Goal: Browse casually

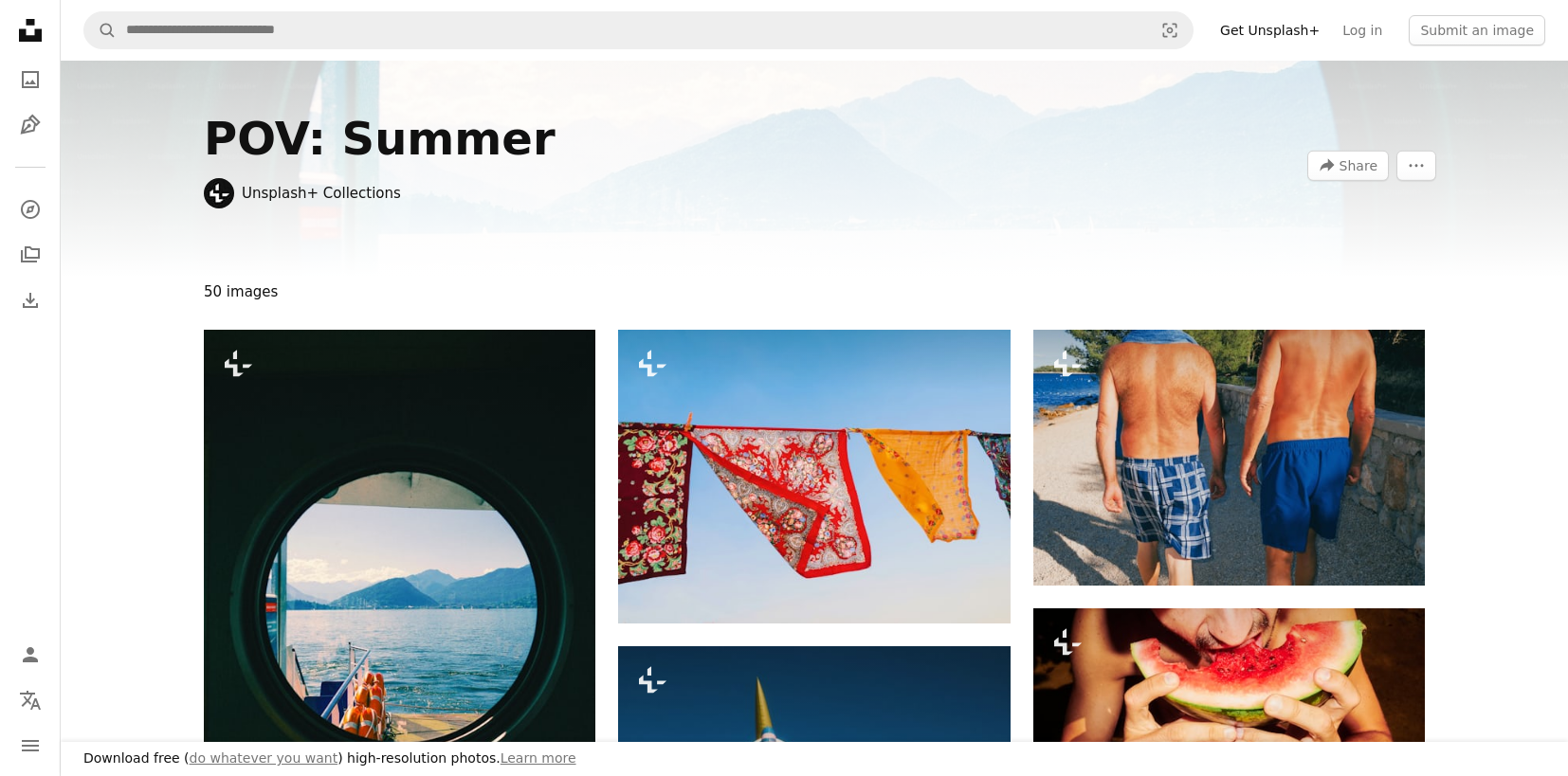
scroll to position [5118, 0]
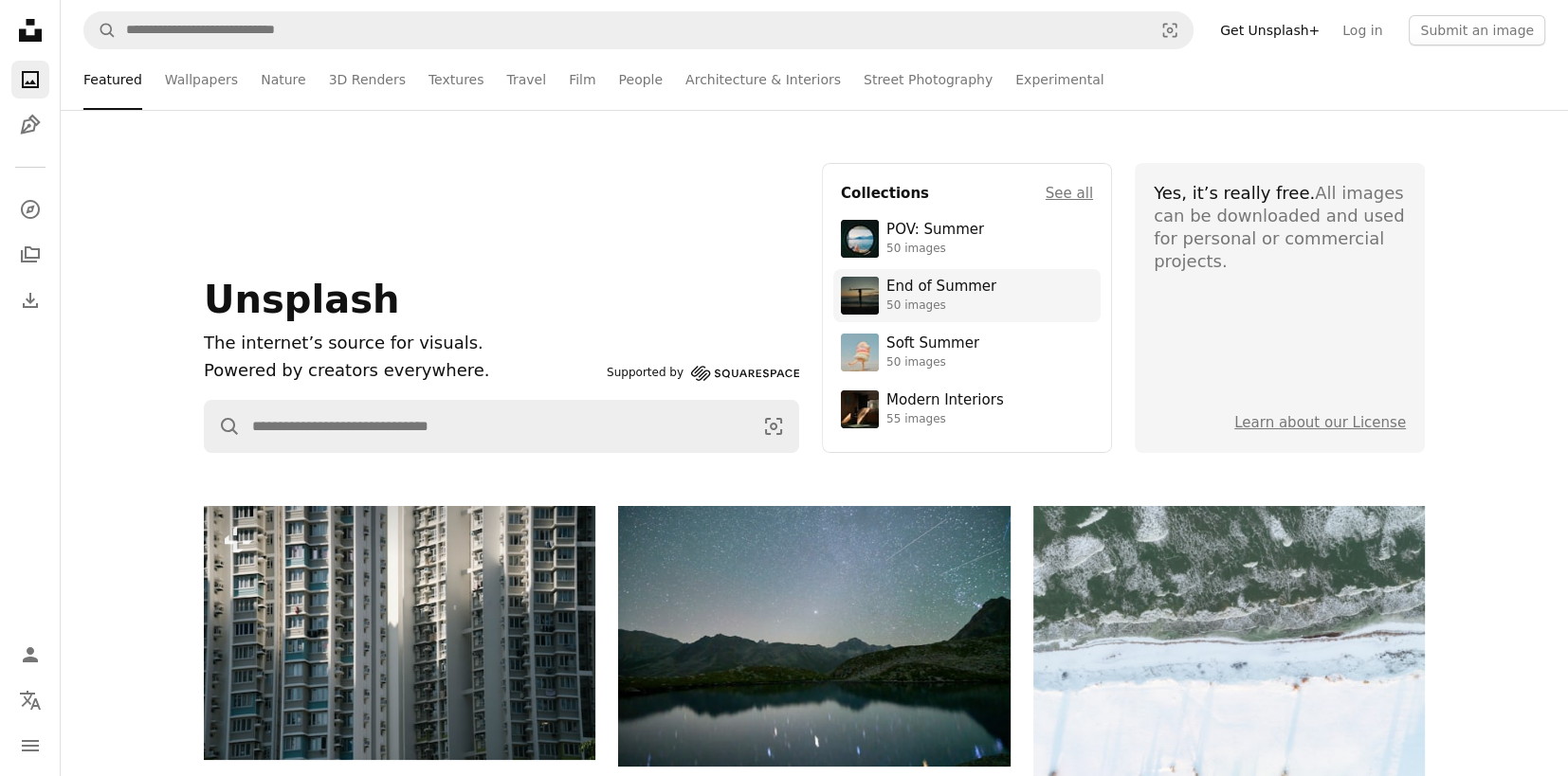
click at [973, 307] on div "50 images" at bounding box center [941, 306] width 110 height 15
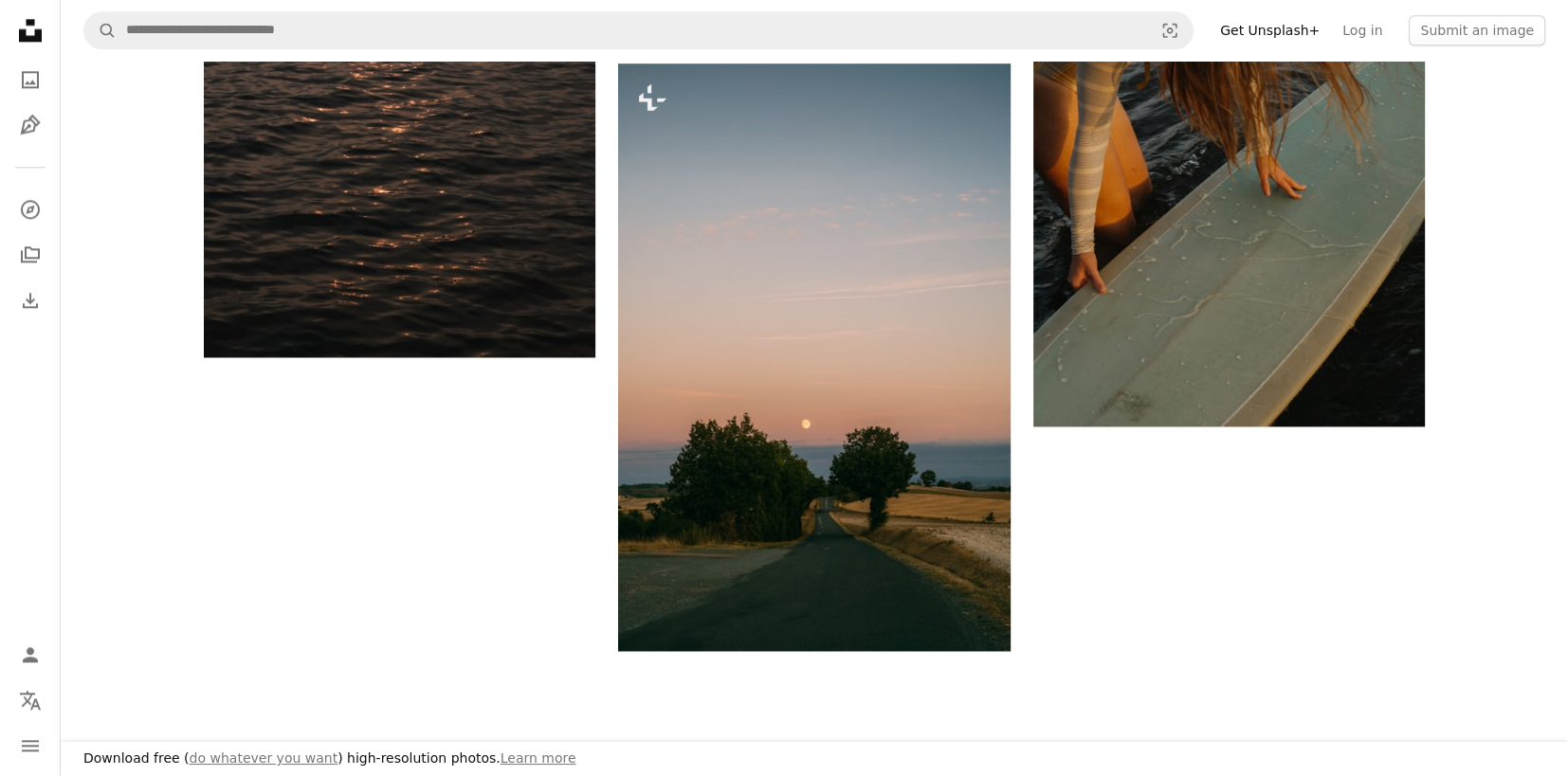
scroll to position [3033, 0]
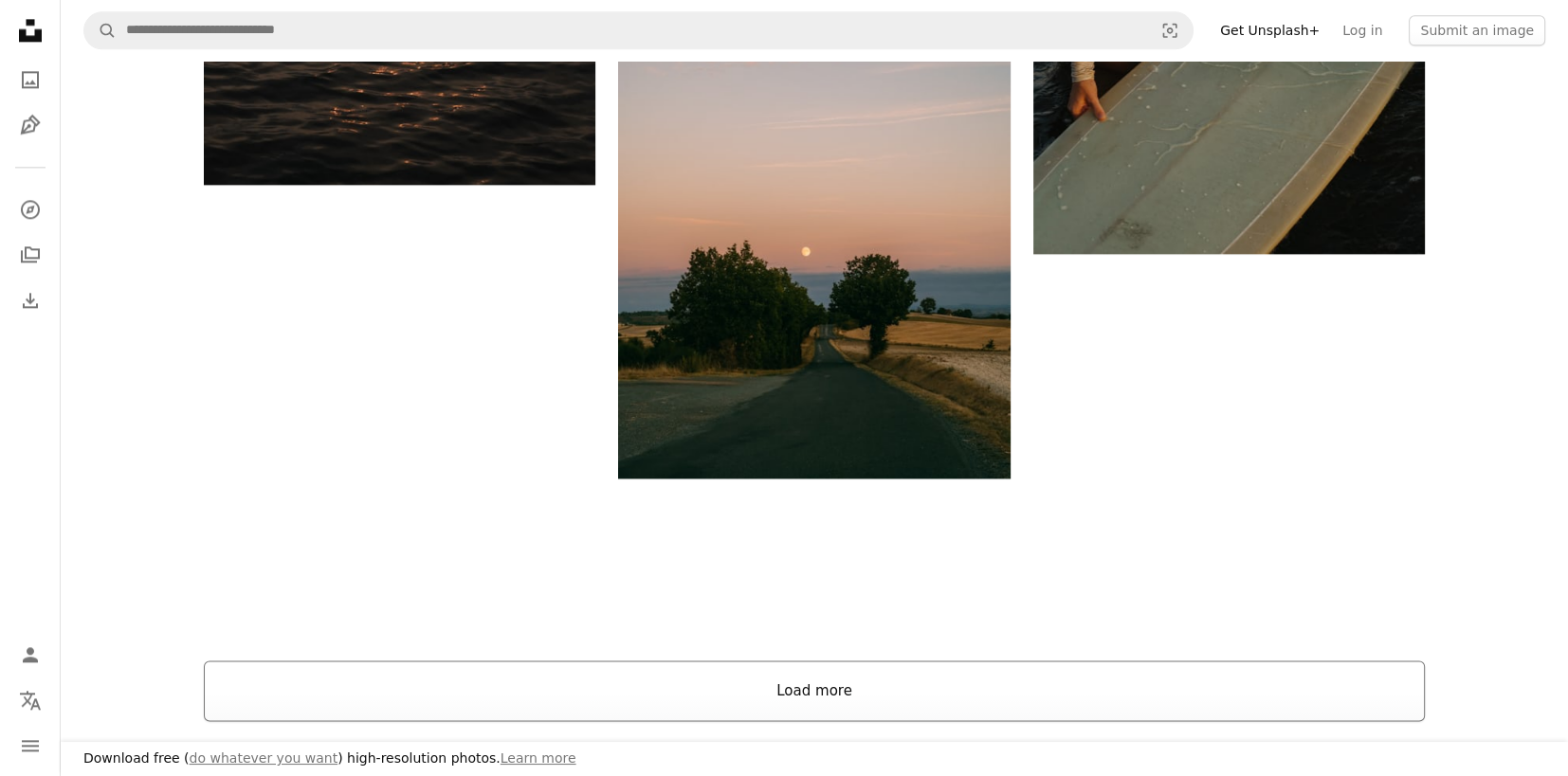
click at [827, 687] on button "Load more" at bounding box center [814, 691] width 1221 height 61
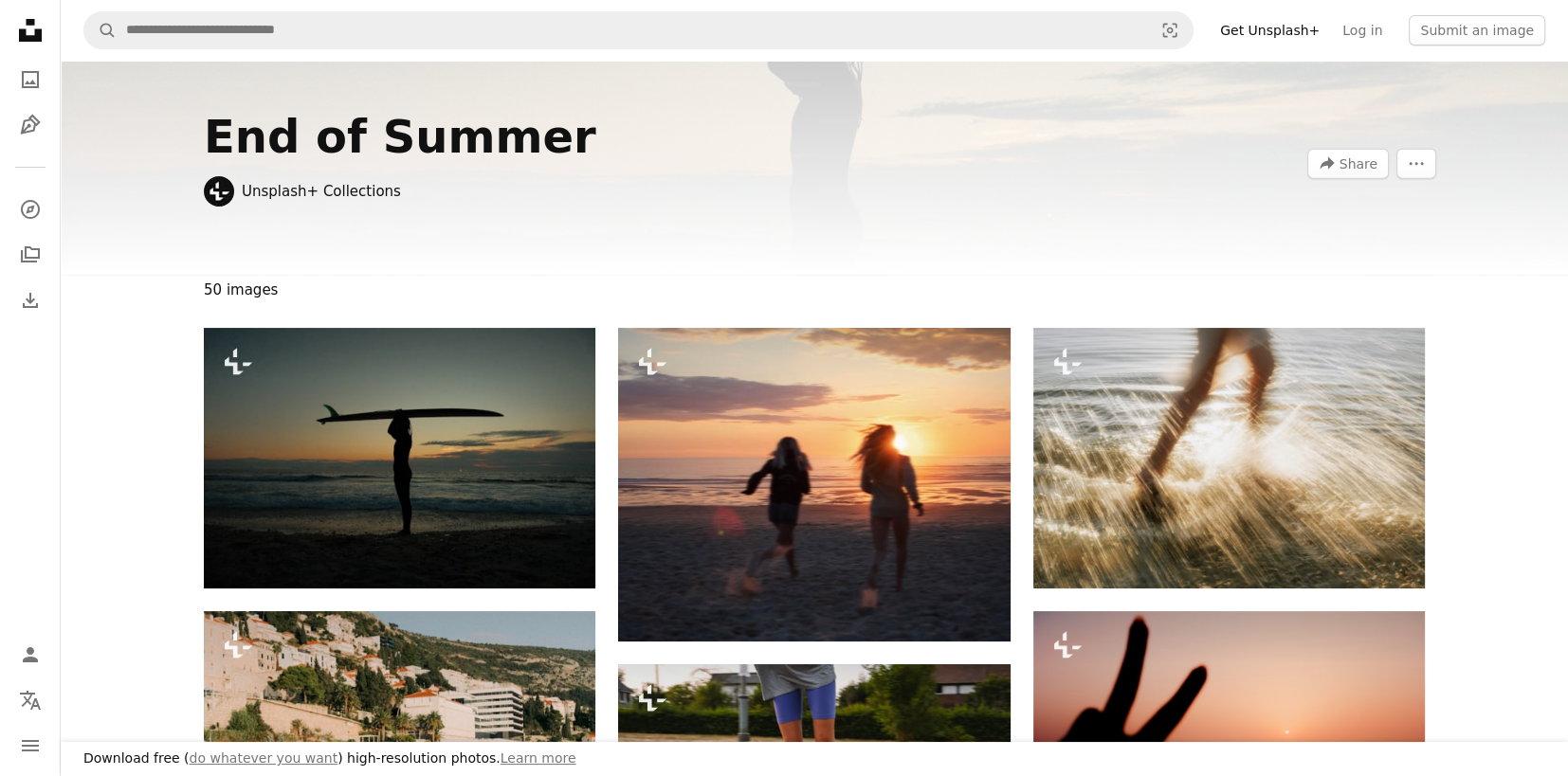
scroll to position [0, 0]
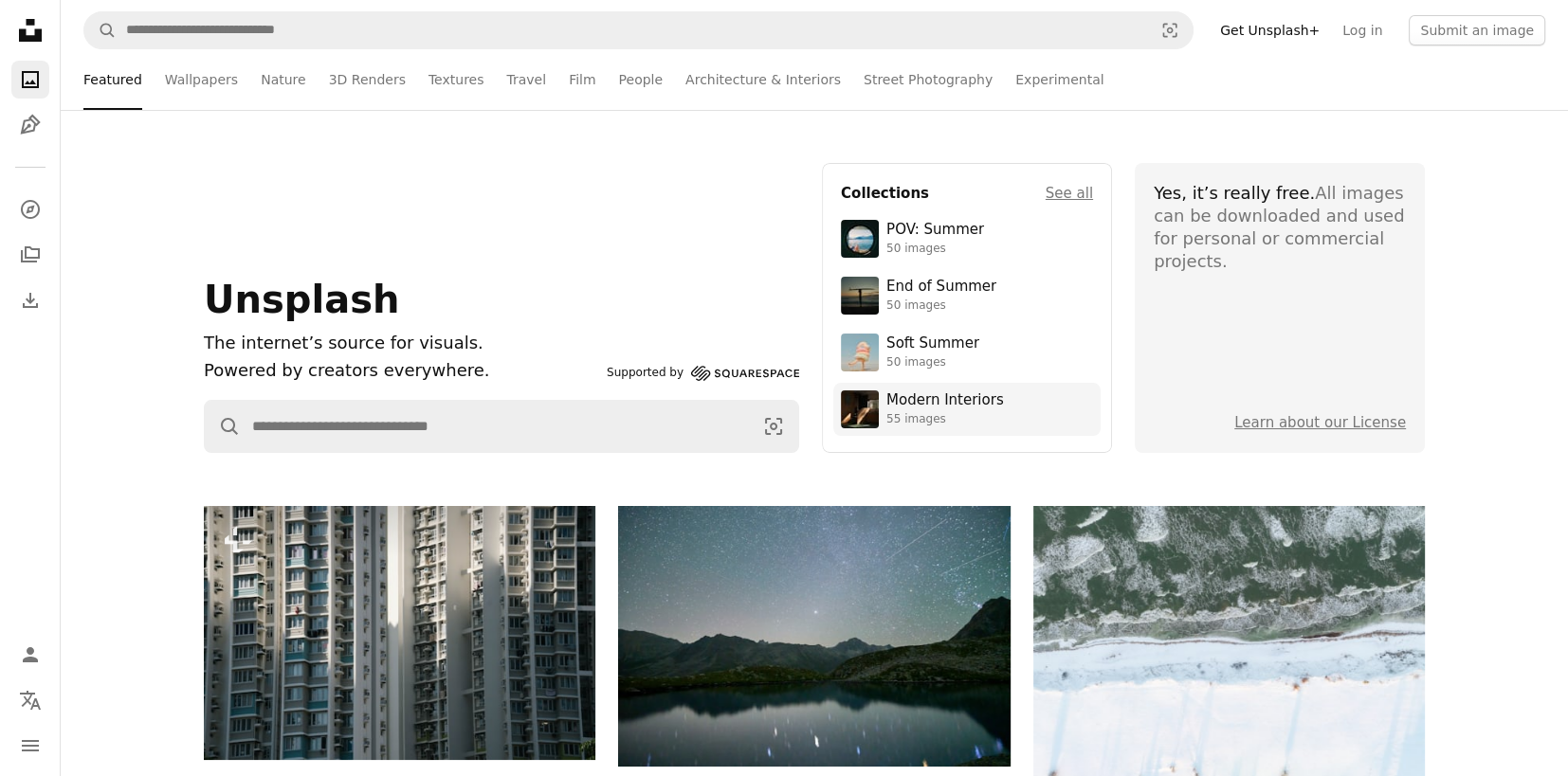
click at [940, 408] on div "Modern Interiors" at bounding box center [945, 400] width 118 height 19
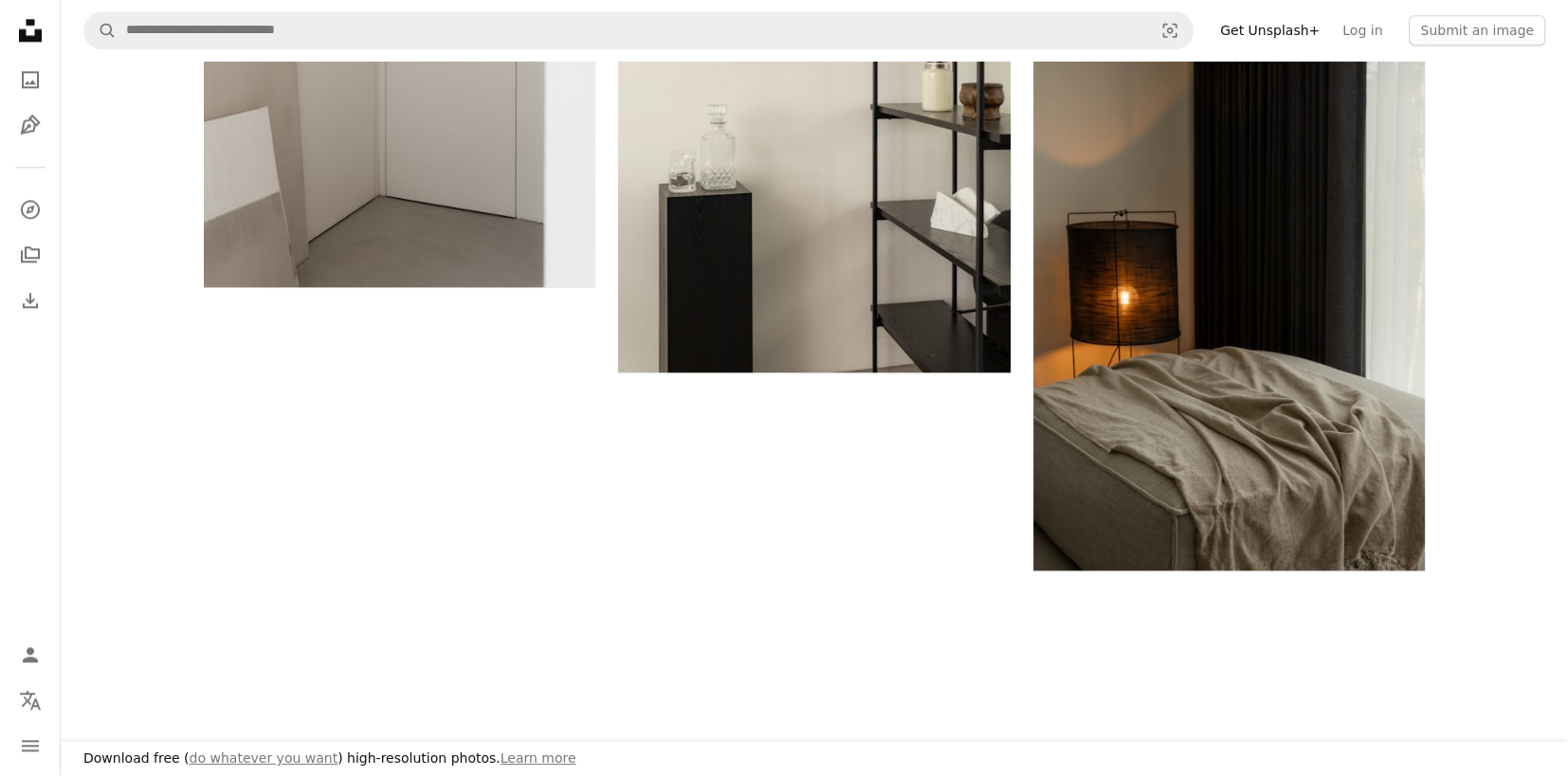
scroll to position [2842, 0]
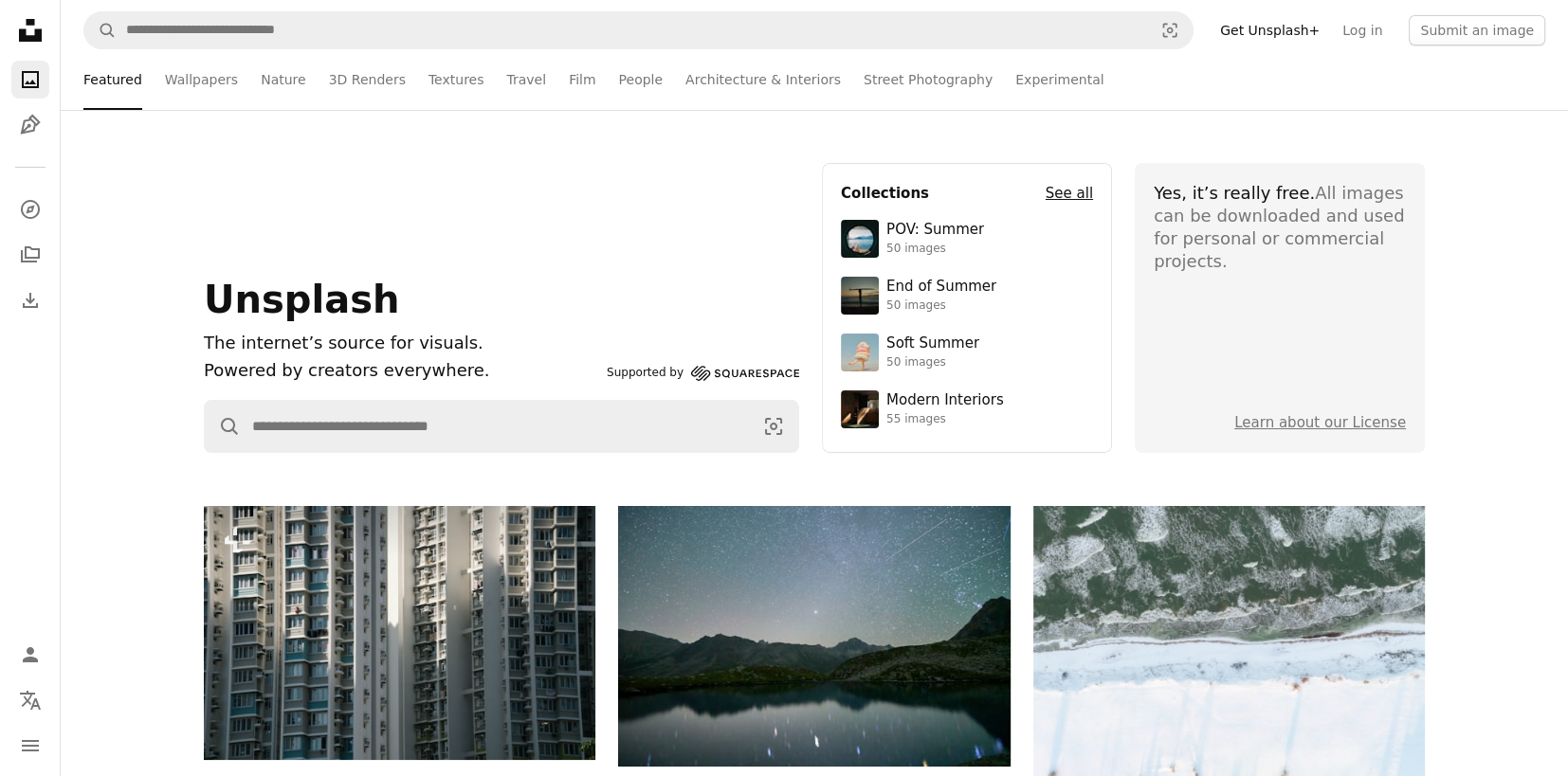
click at [1058, 196] on h4 "See all" at bounding box center [1068, 193] width 47 height 23
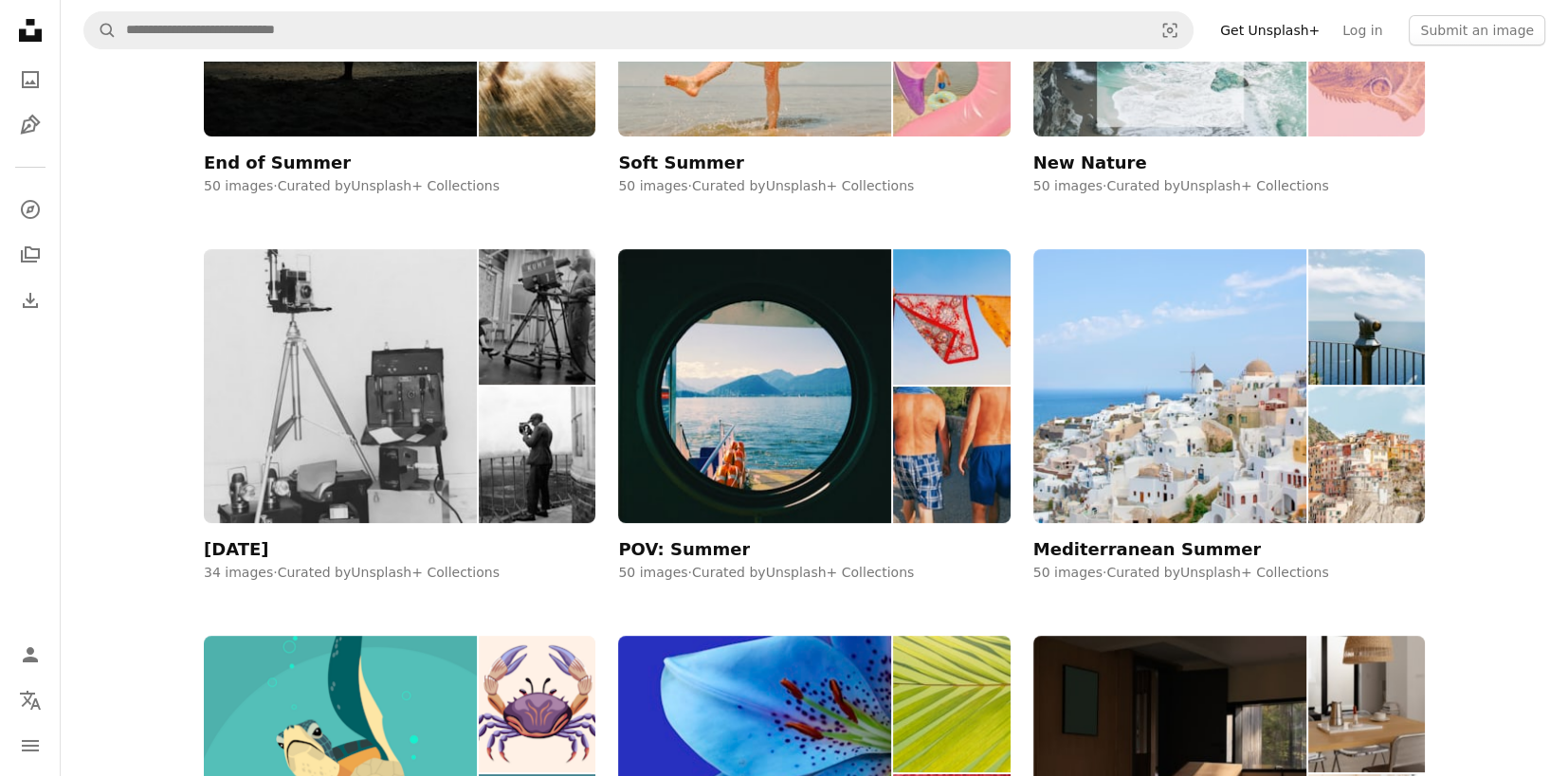
scroll to position [474, 0]
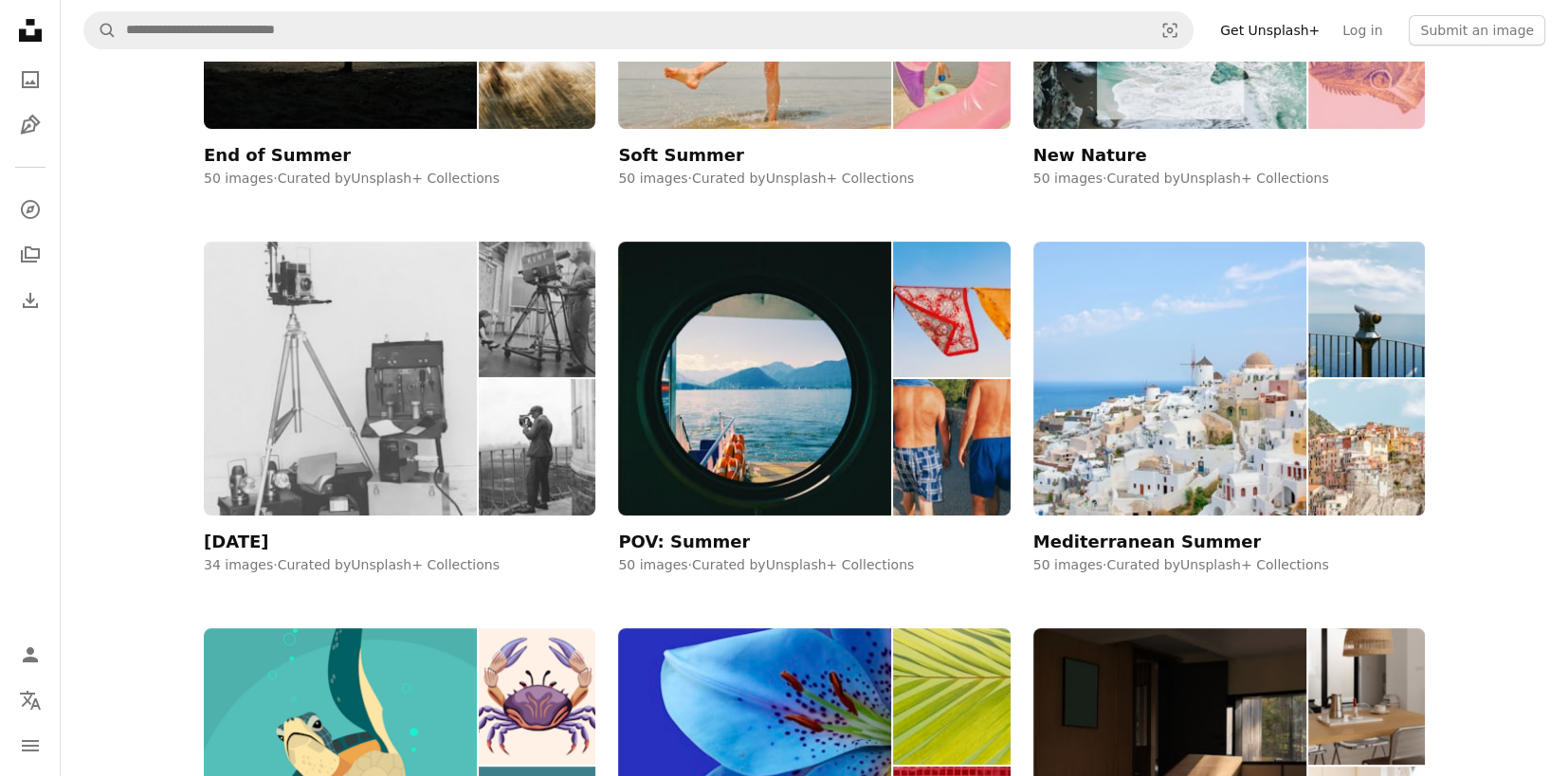
click at [269, 548] on div "[DATE]" at bounding box center [236, 542] width 65 height 23
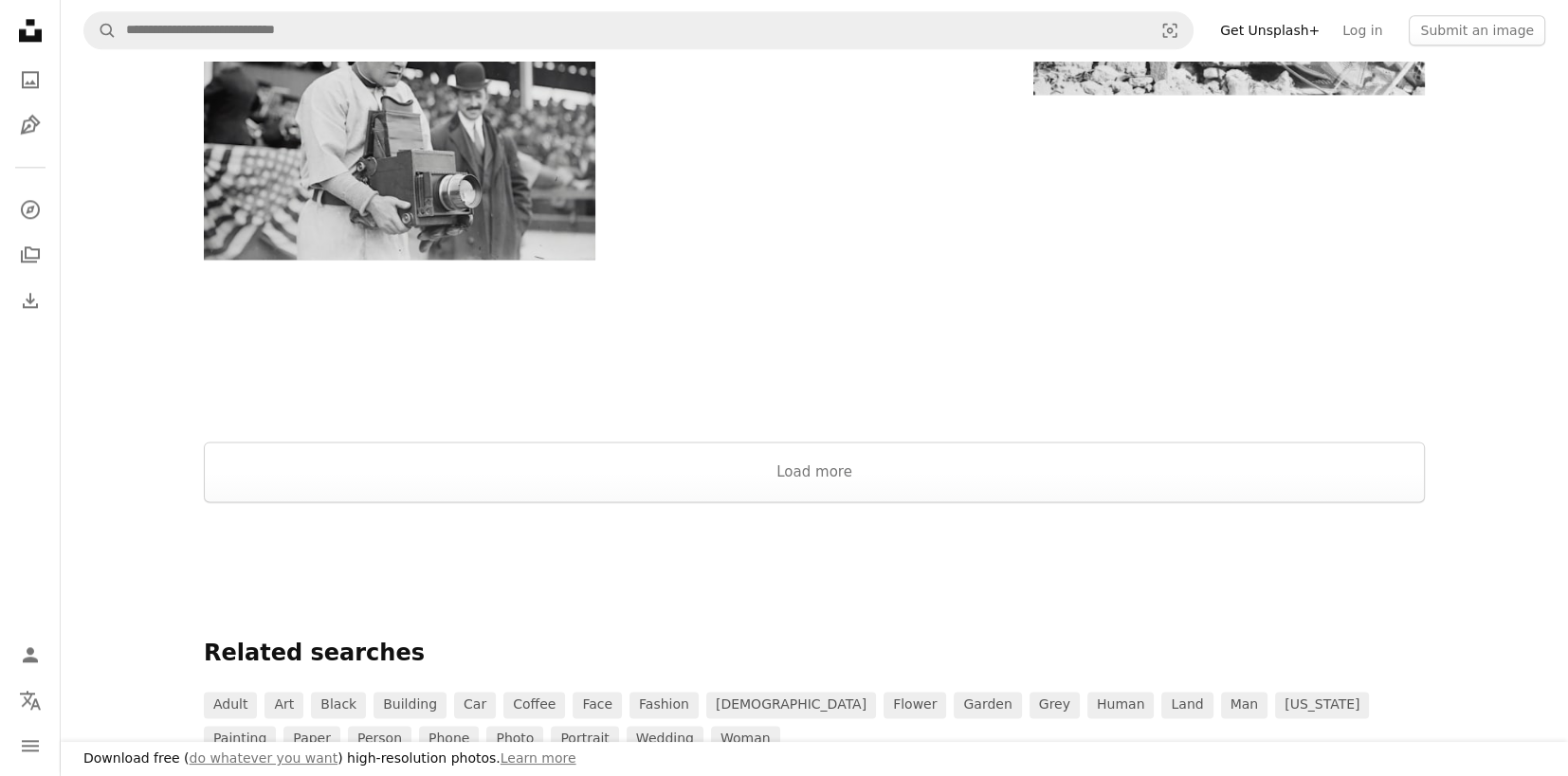
scroll to position [2937, 0]
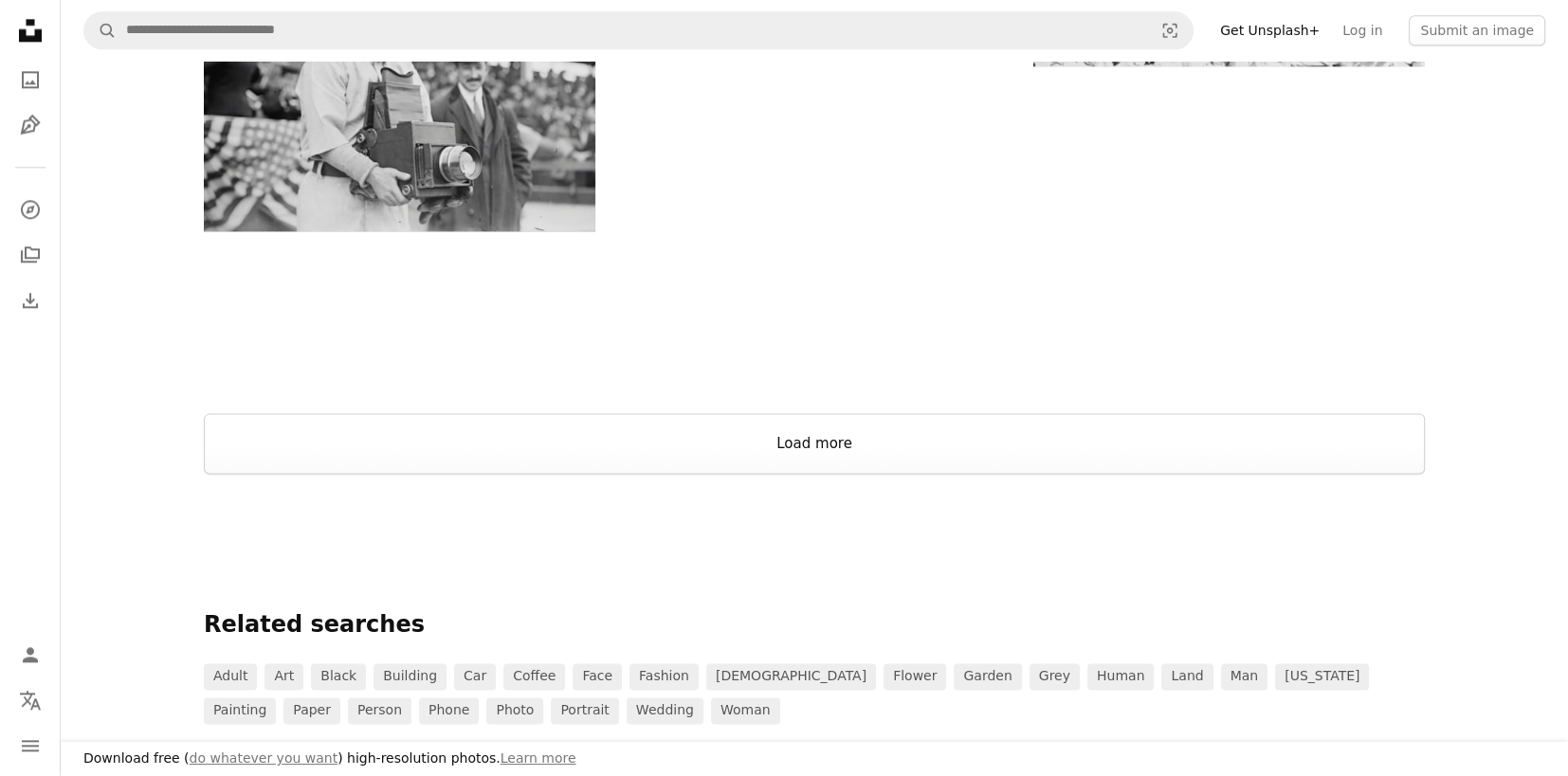
click at [773, 474] on button "Load more" at bounding box center [814, 443] width 1221 height 61
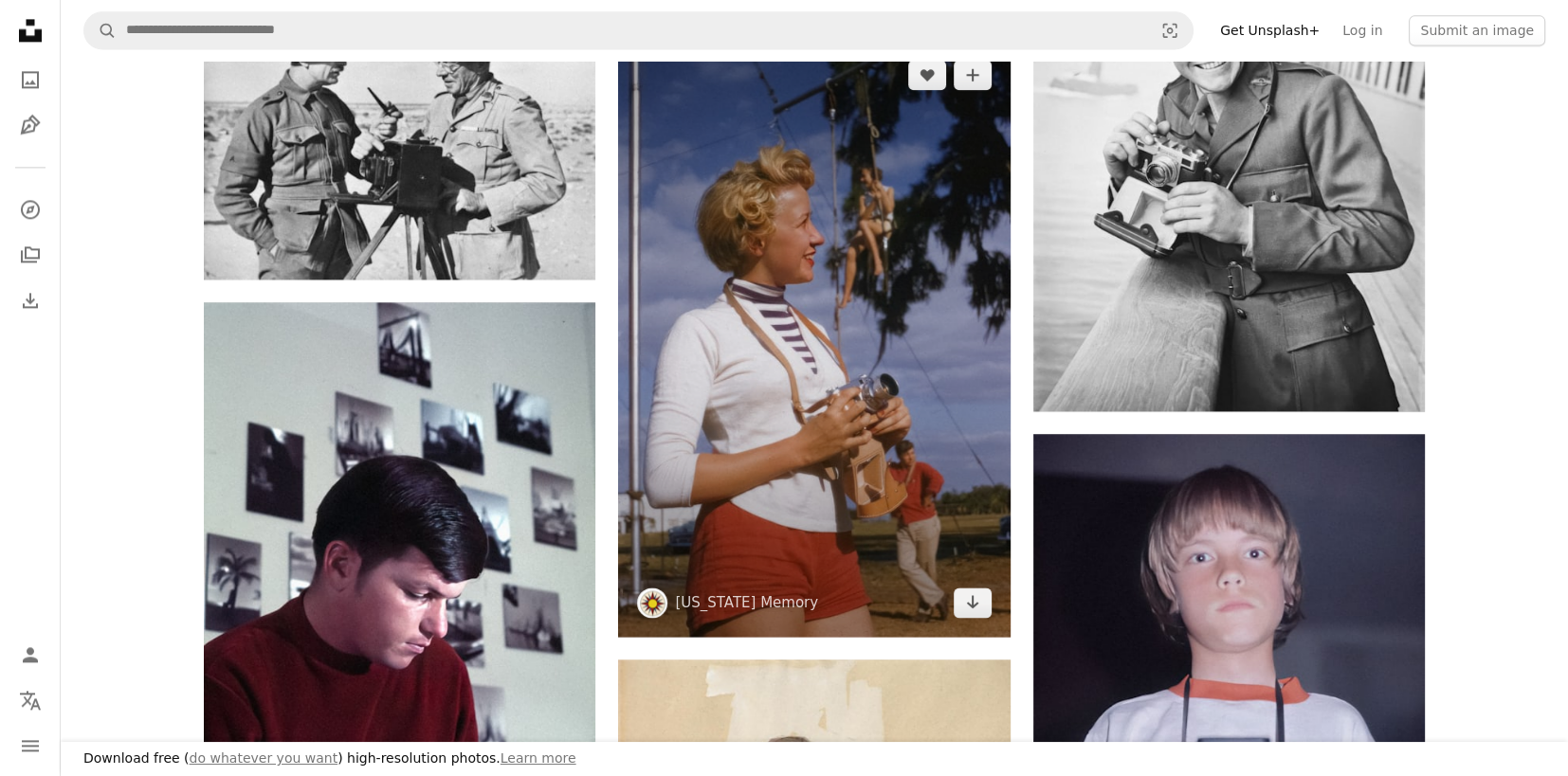
scroll to position [3316, 0]
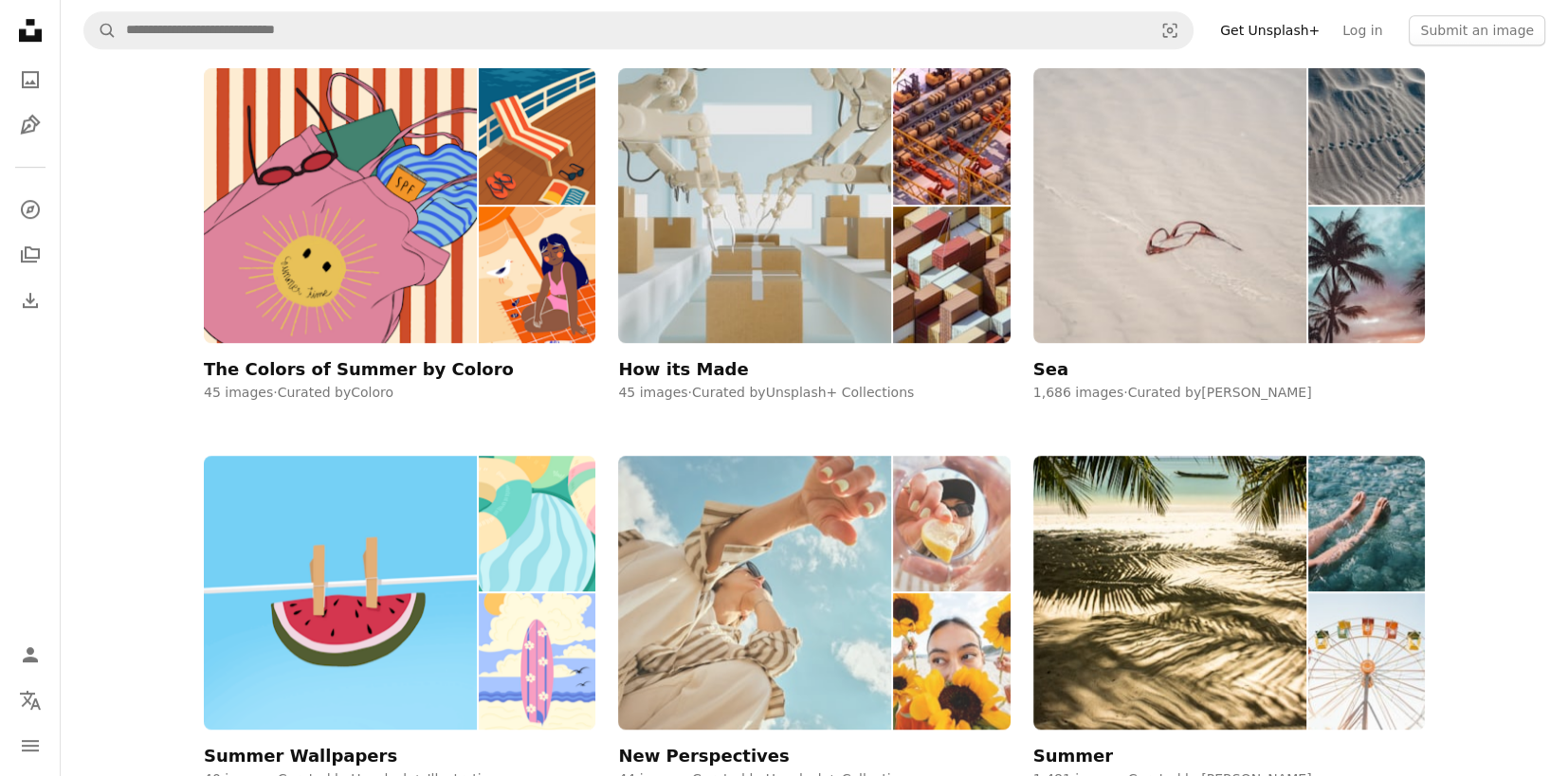
scroll to position [1515, 0]
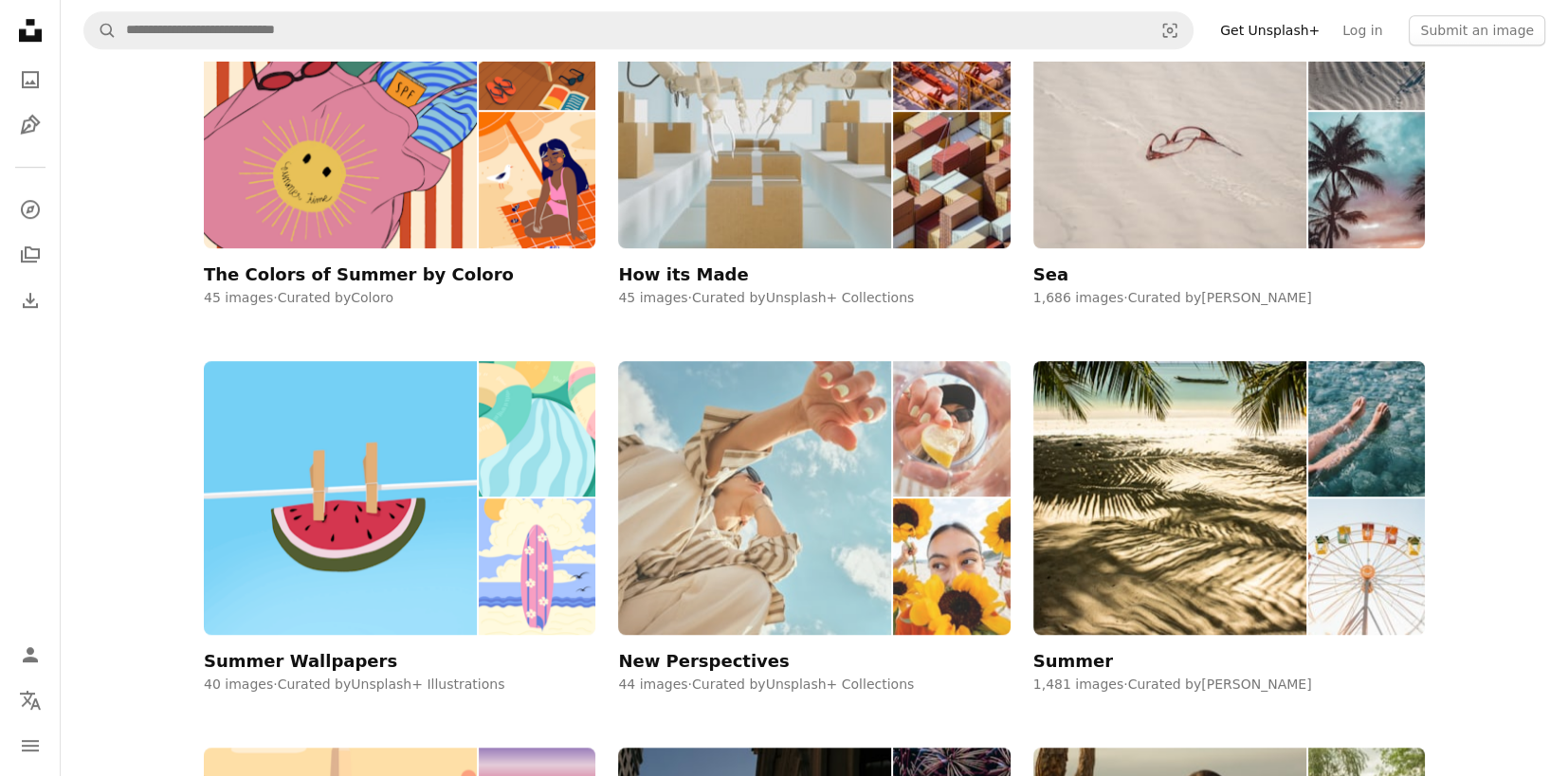
click at [733, 658] on div "New Perspectives" at bounding box center [703, 661] width 171 height 23
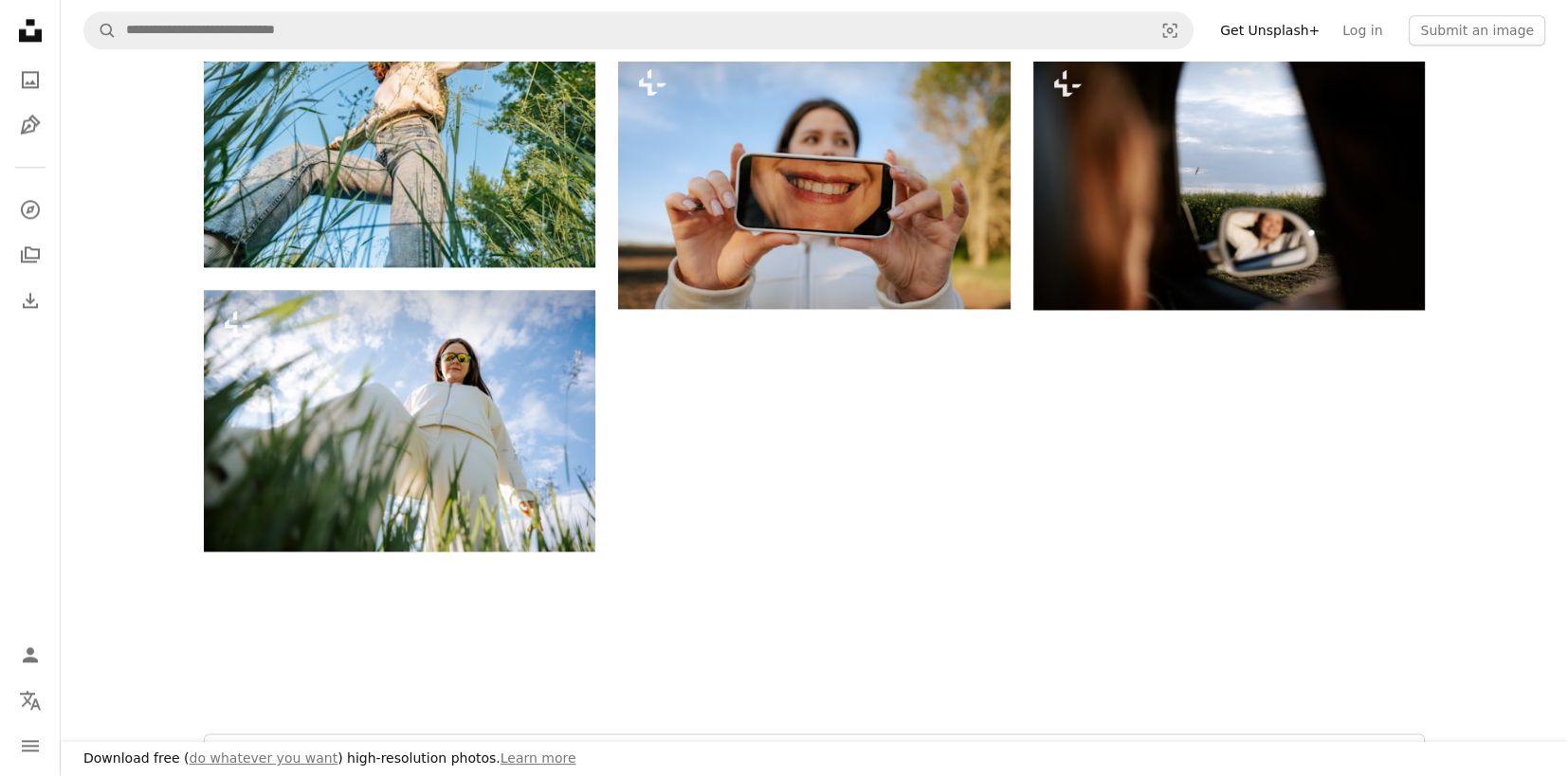
scroll to position [3222, 0]
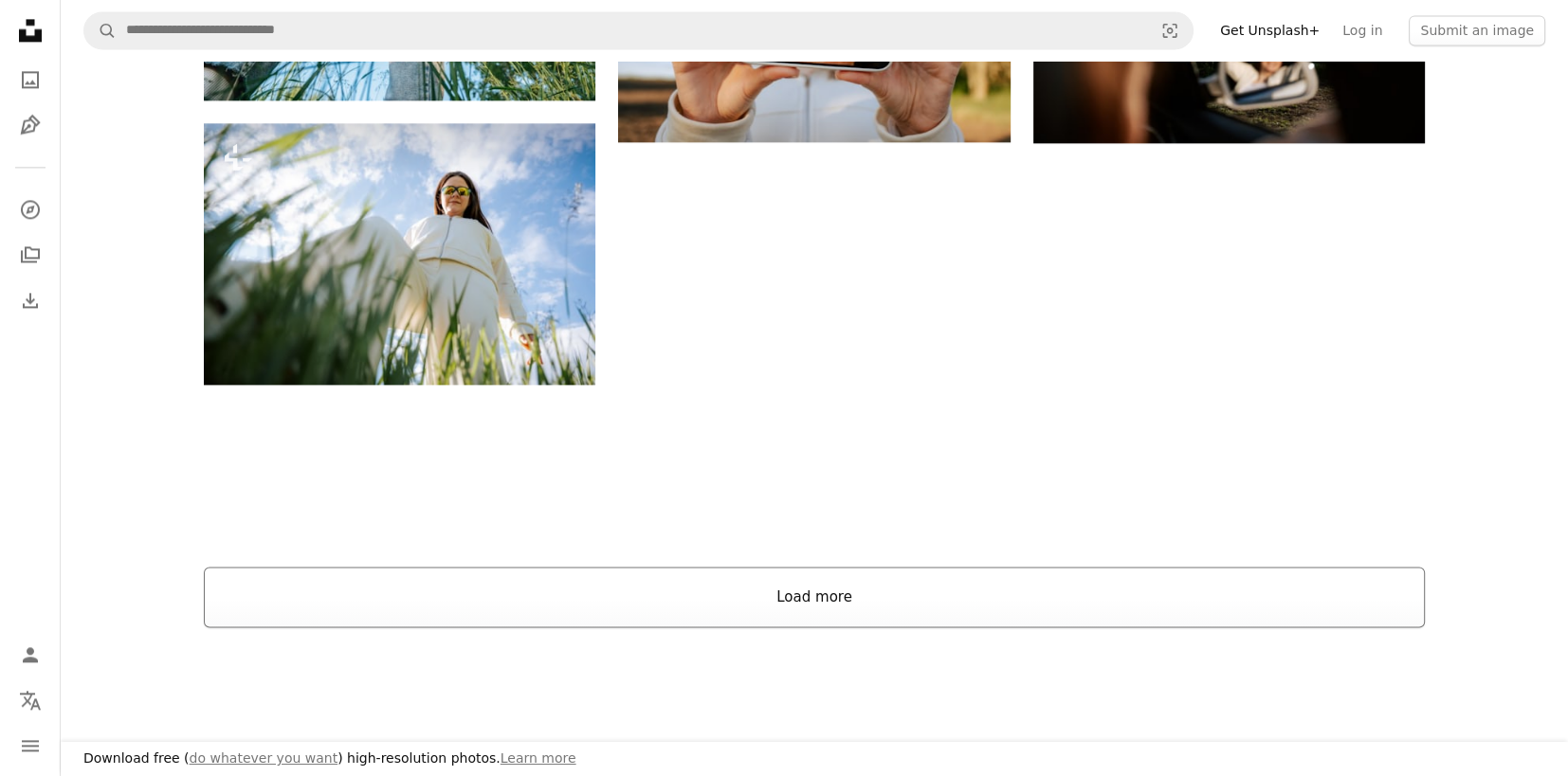
click at [821, 599] on button "Load more" at bounding box center [814, 597] width 1221 height 61
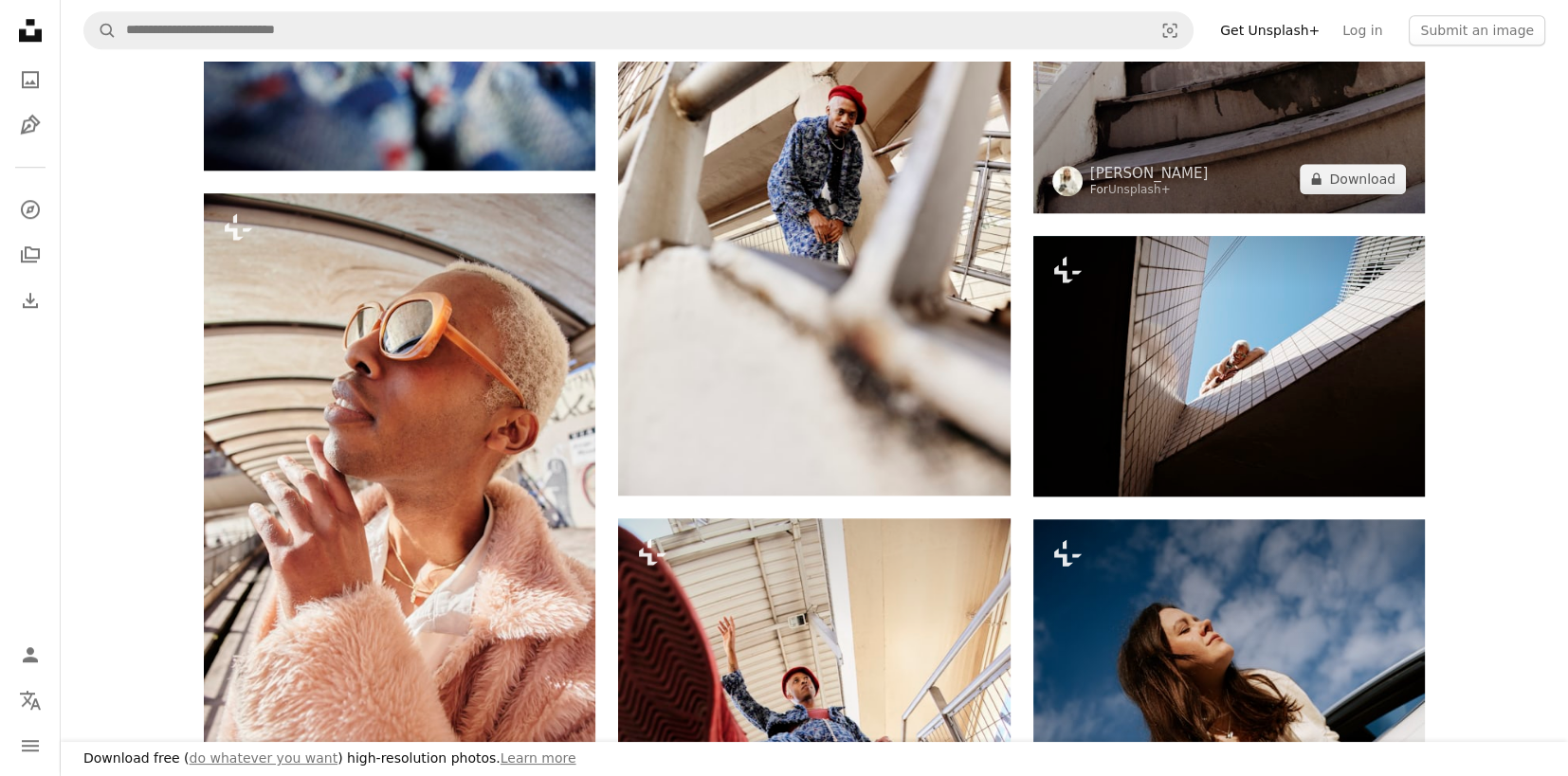
scroll to position [1611, 0]
